Goal: Find specific page/section: Find specific page/section

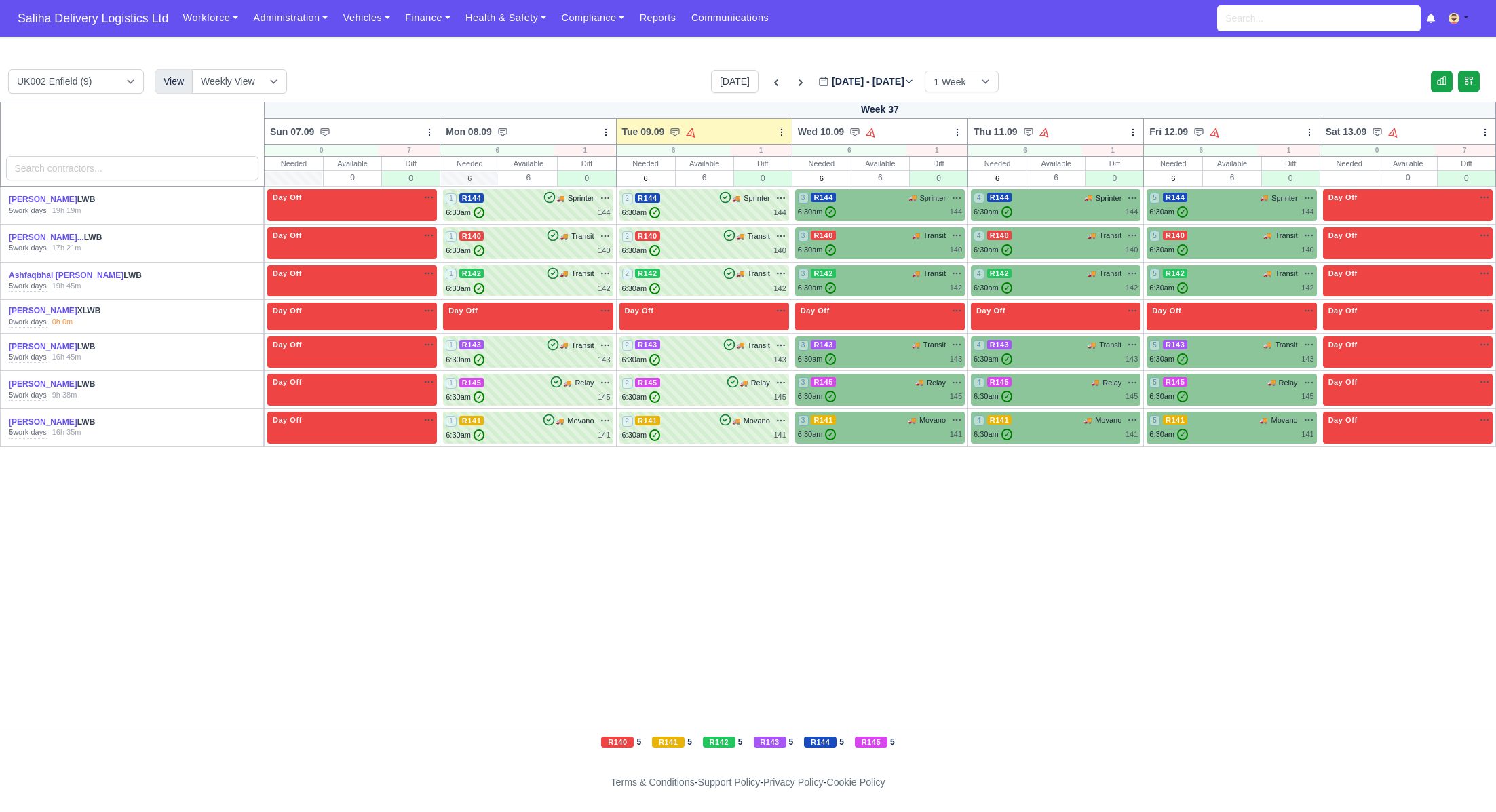
click at [422, 23] on link "Finance" at bounding box center [428, 18] width 61 height 26
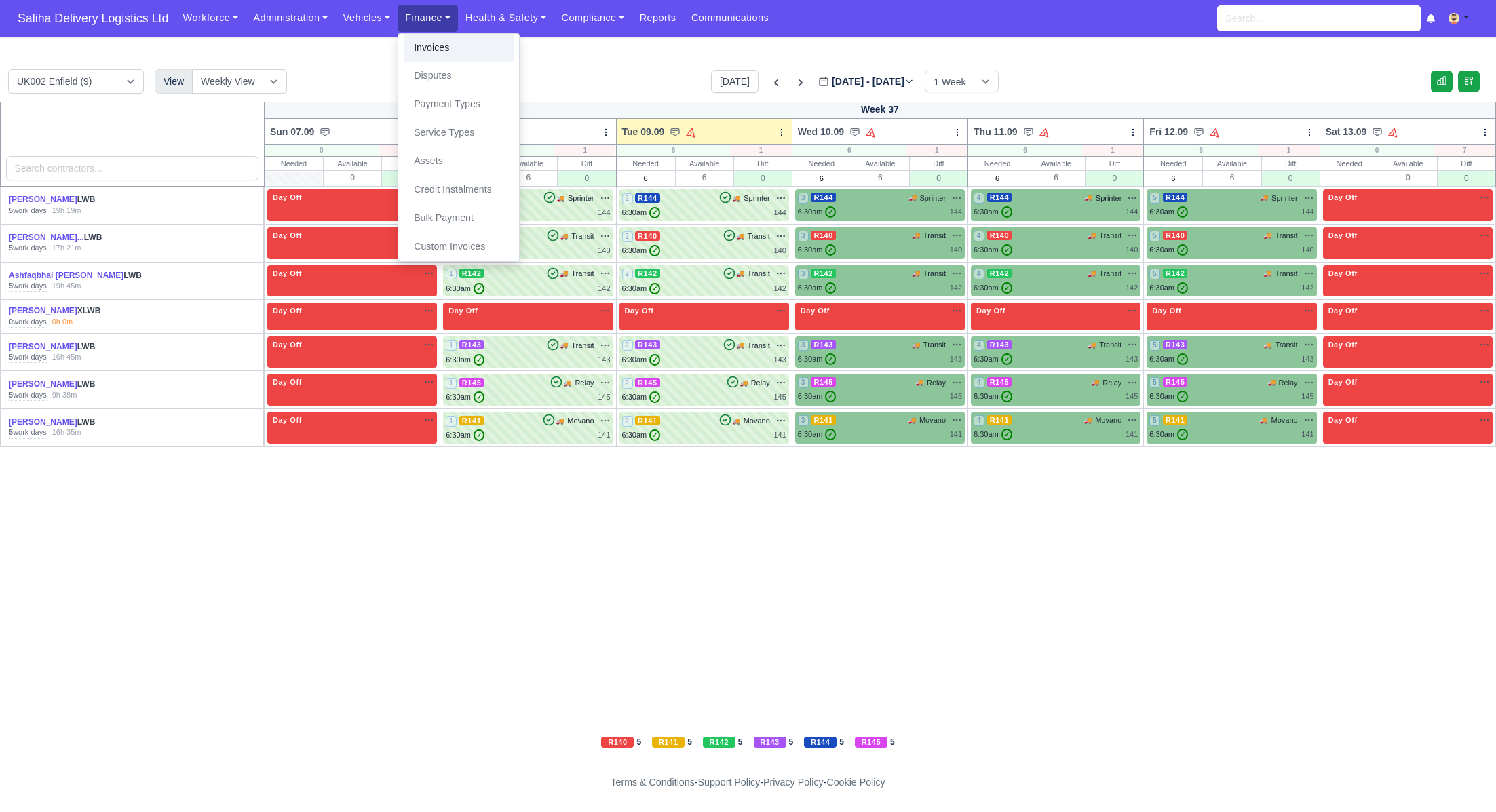
click at [417, 60] on link "Invoices" at bounding box center [458, 48] width 110 height 29
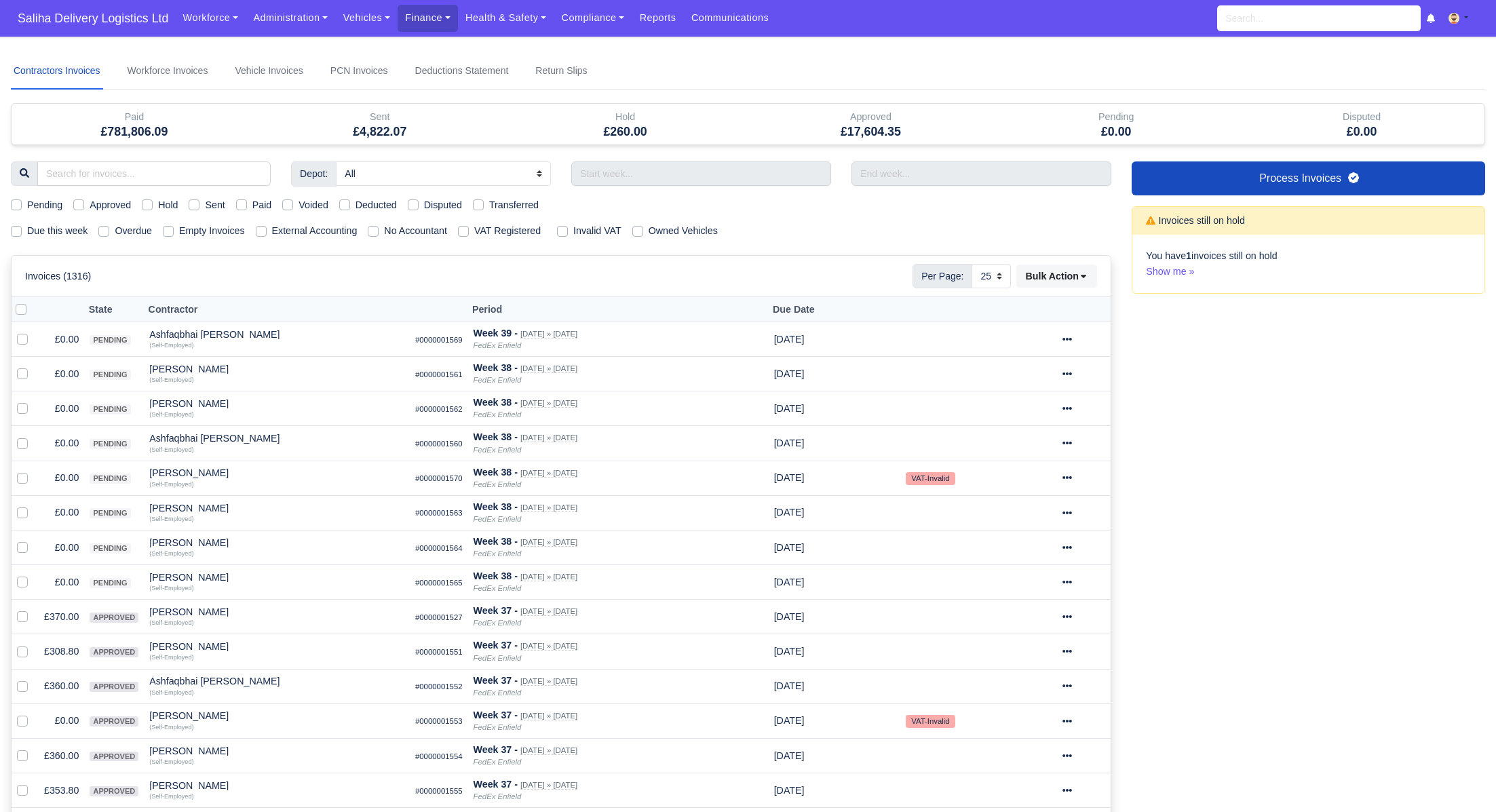
select select "25"
click at [205, 204] on label "Sent" at bounding box center [214, 204] width 19 height 16
click at [194, 204] on input "Sent" at bounding box center [194, 202] width 11 height 11
checkbox input "true"
